Goal: Information Seeking & Learning: Learn about a topic

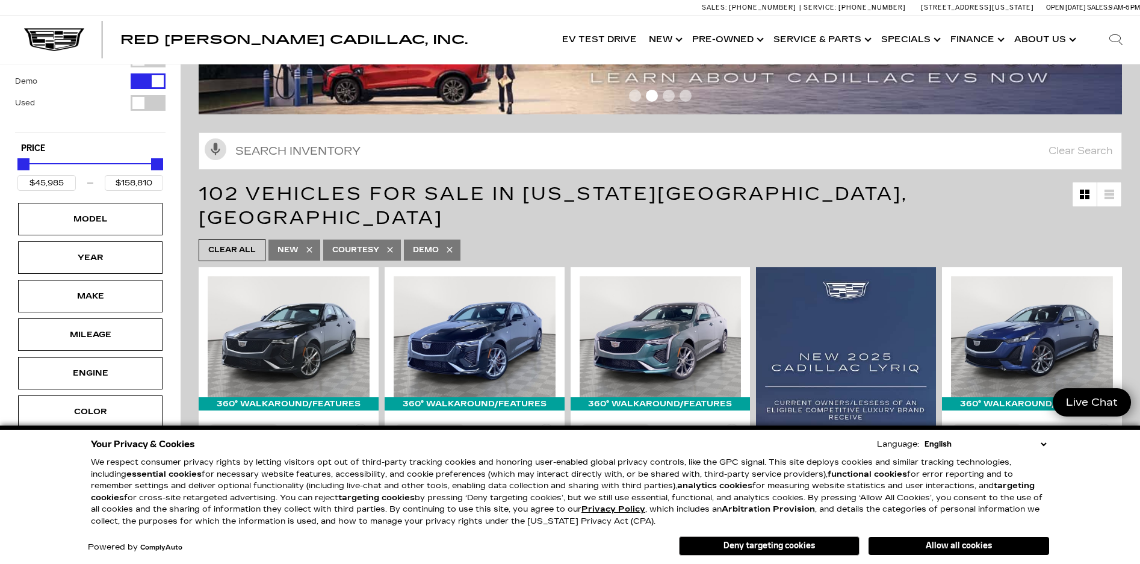
drag, startPoint x: 825, startPoint y: 550, endPoint x: 793, endPoint y: 546, distance: 32.2
click at [825, 550] on button "Deny targeting cookies" at bounding box center [769, 545] width 181 height 19
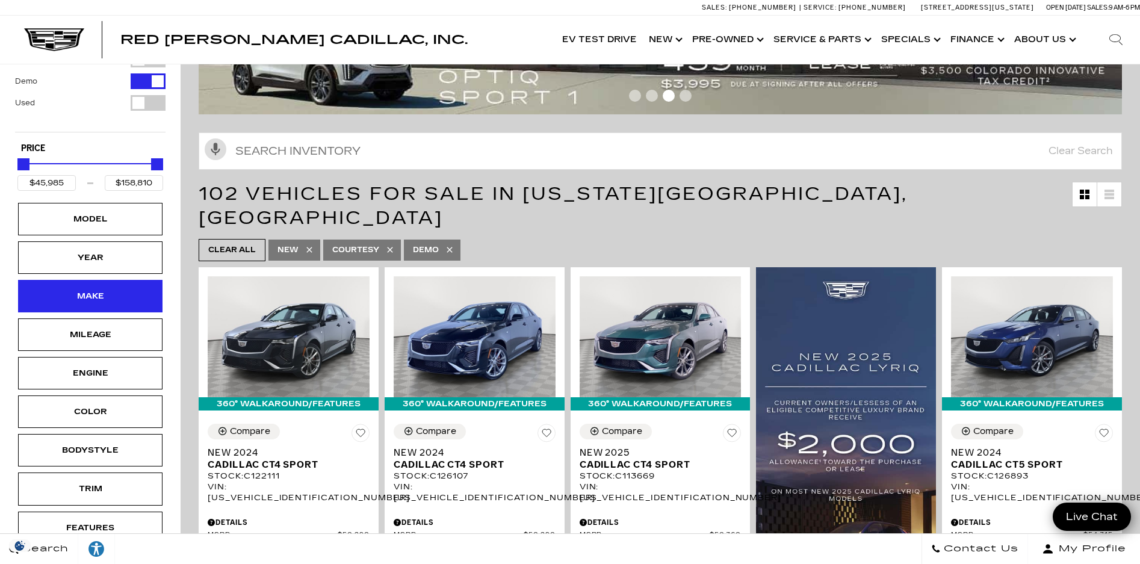
click at [124, 287] on div "Make" at bounding box center [90, 296] width 144 height 33
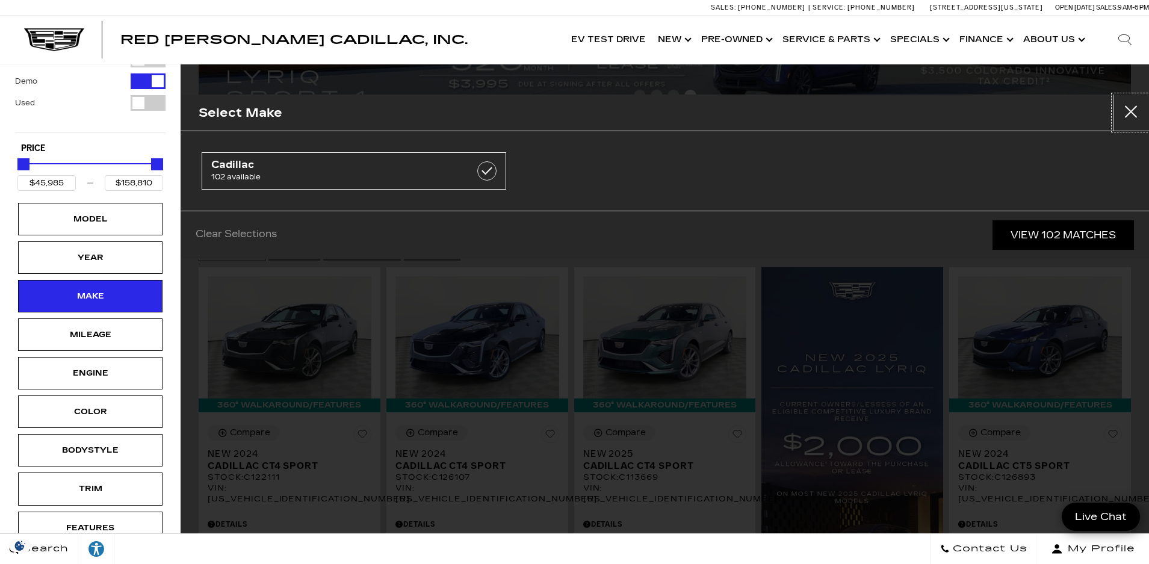
click at [1136, 111] on button "close" at bounding box center [1131, 113] width 36 height 36
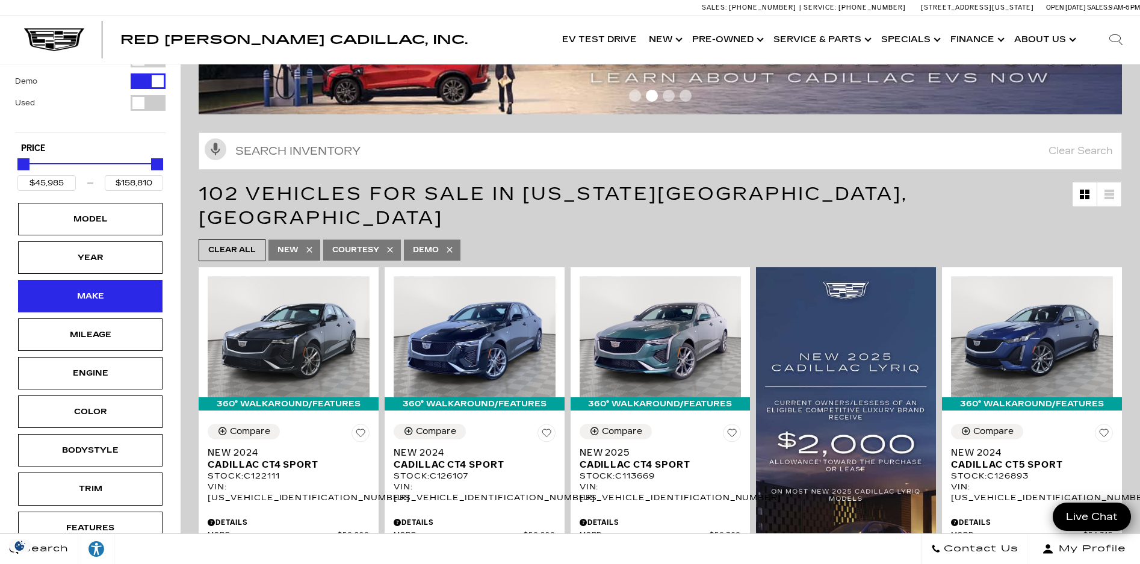
click at [95, 297] on div "Make" at bounding box center [90, 296] width 60 height 13
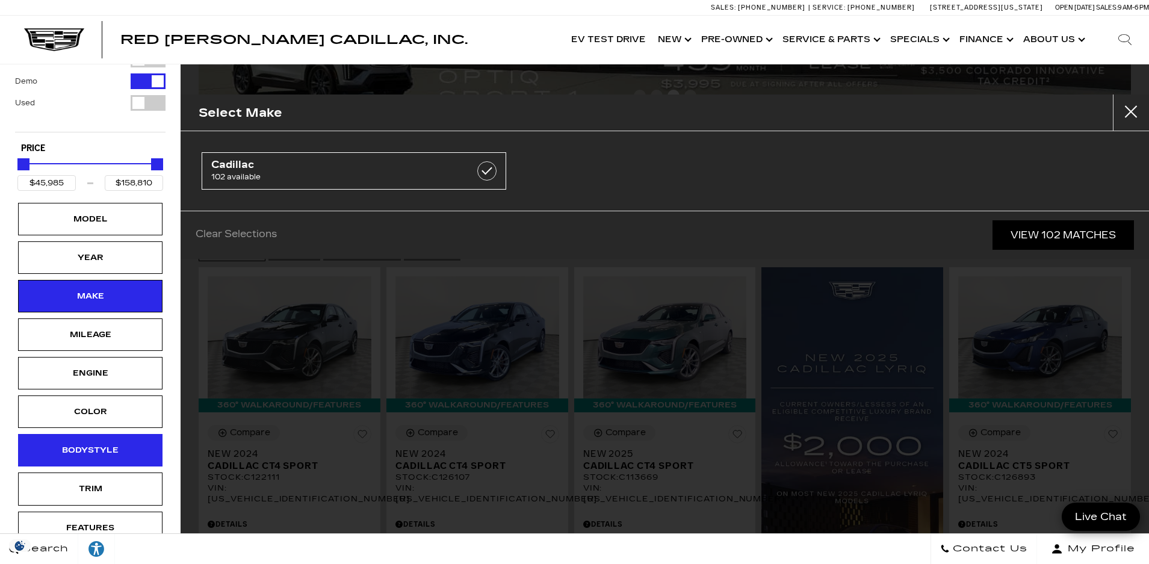
click at [104, 452] on div "Bodystyle" at bounding box center [90, 450] width 60 height 13
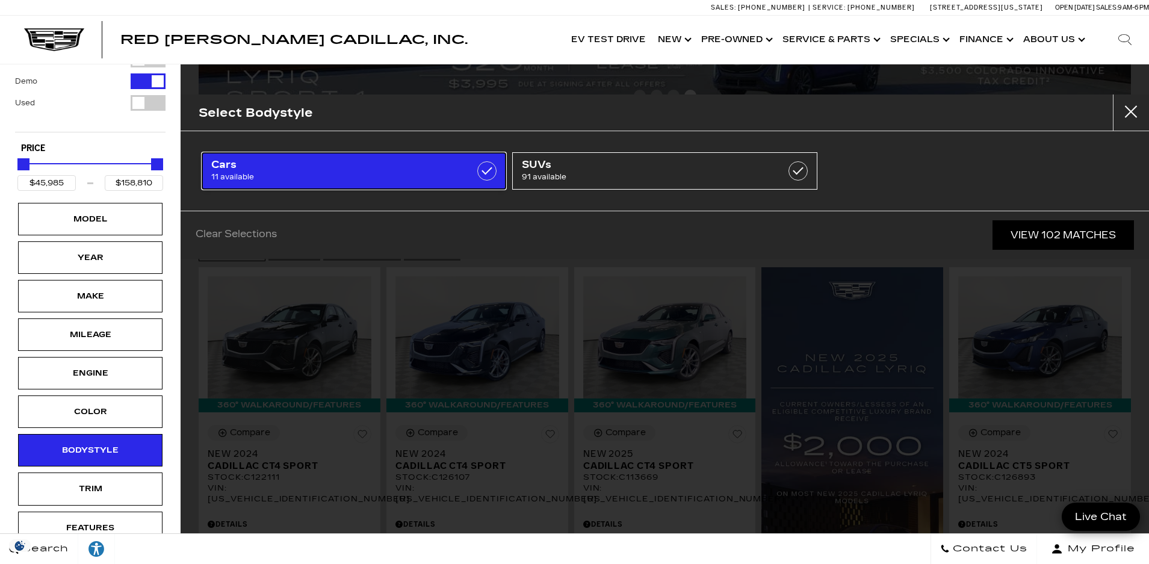
click at [412, 170] on span "Cars" at bounding box center [332, 165] width 243 height 12
type input "$56,635"
checkbox input "true"
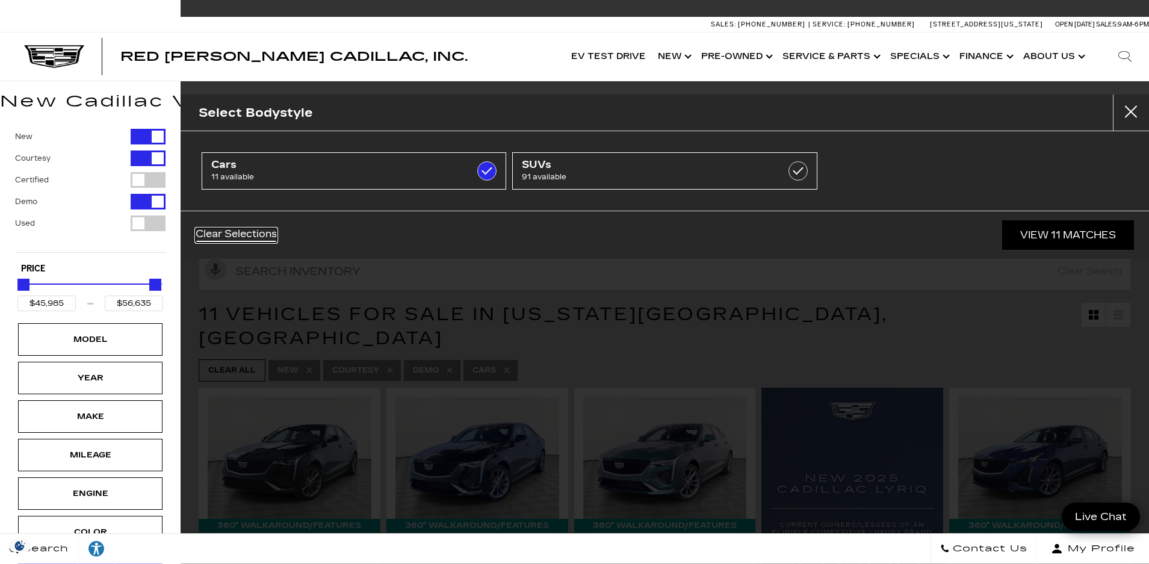
click at [266, 236] on link "Clear Selections" at bounding box center [236, 235] width 81 height 14
type input "$158,810"
checkbox input "false"
click at [261, 241] on link "Clear Selections" at bounding box center [236, 235] width 81 height 14
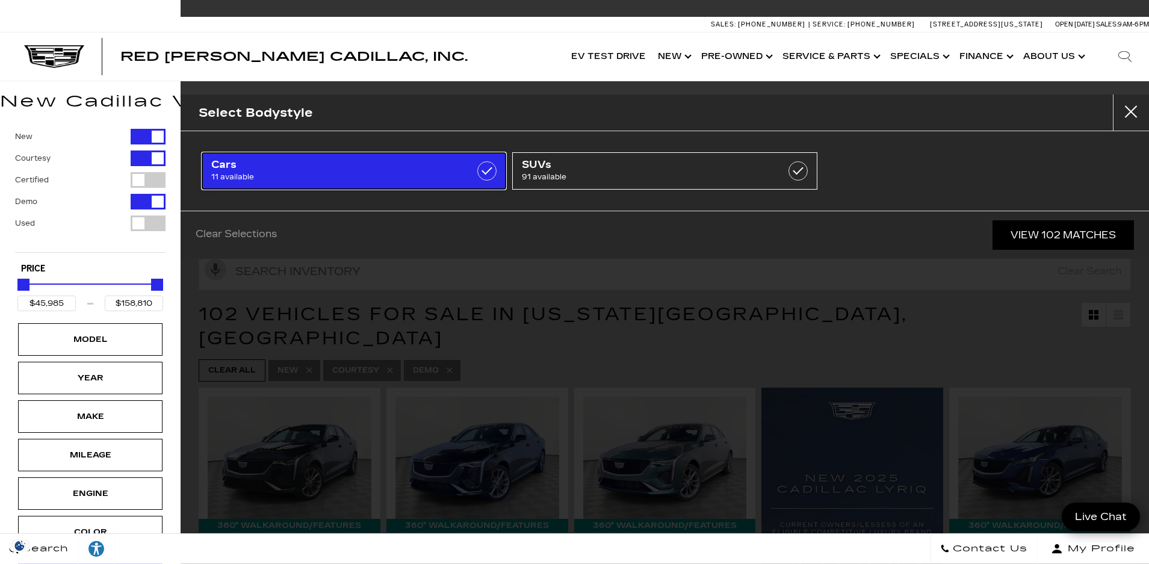
click at [488, 173] on label at bounding box center [486, 170] width 19 height 19
type input "$56,635"
checkbox input "true"
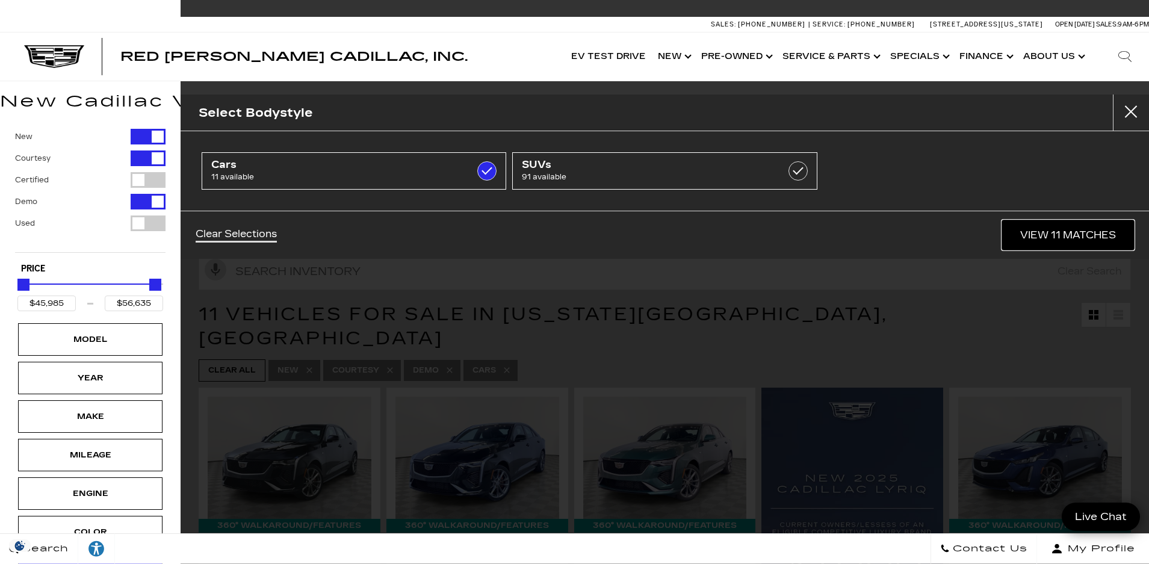
click at [1034, 242] on link "View 11 Matches" at bounding box center [1068, 235] width 132 height 30
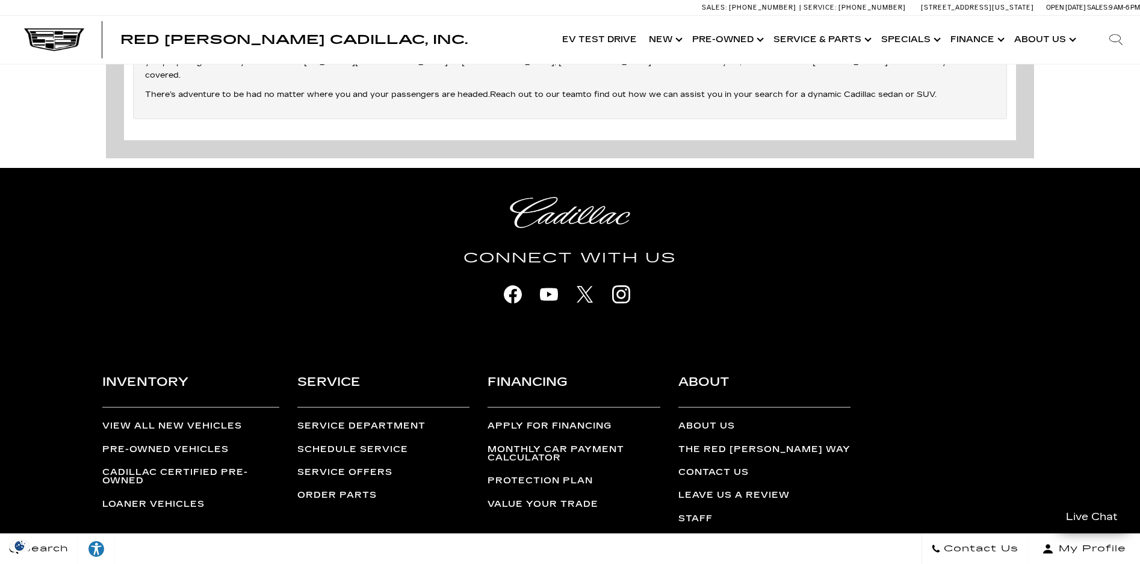
scroll to position [3341, 0]
